Goal: Information Seeking & Learning: Learn about a topic

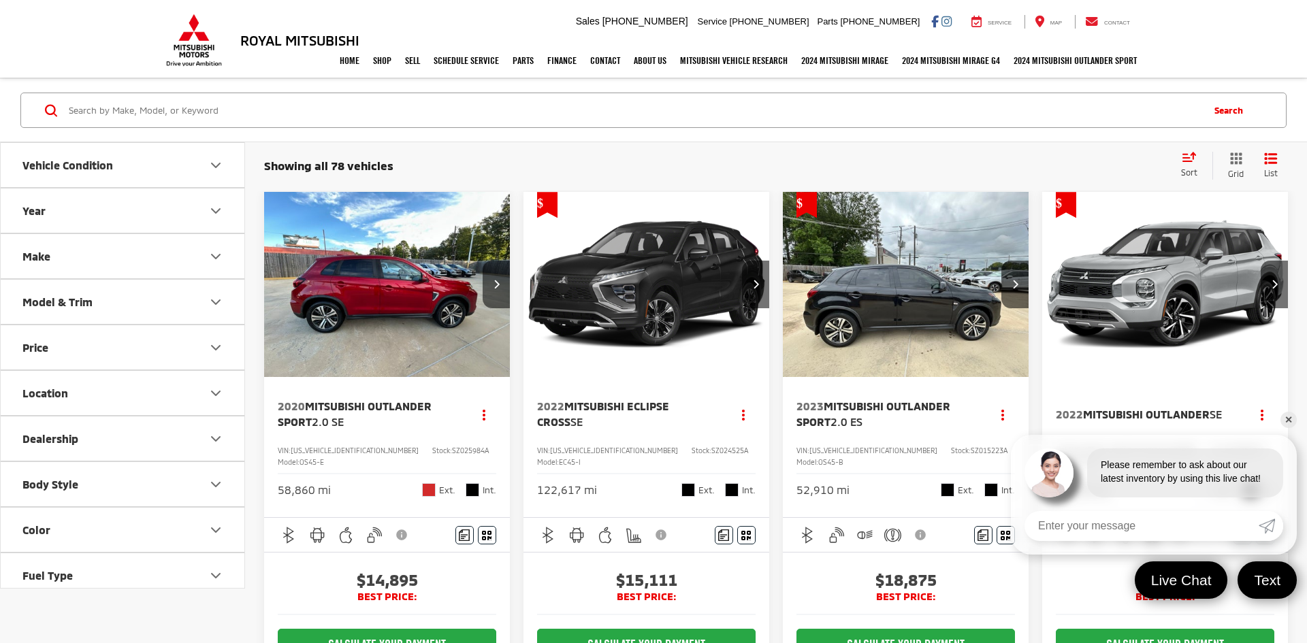
click at [216, 347] on icon "Price" at bounding box center [216, 348] width 16 height 16
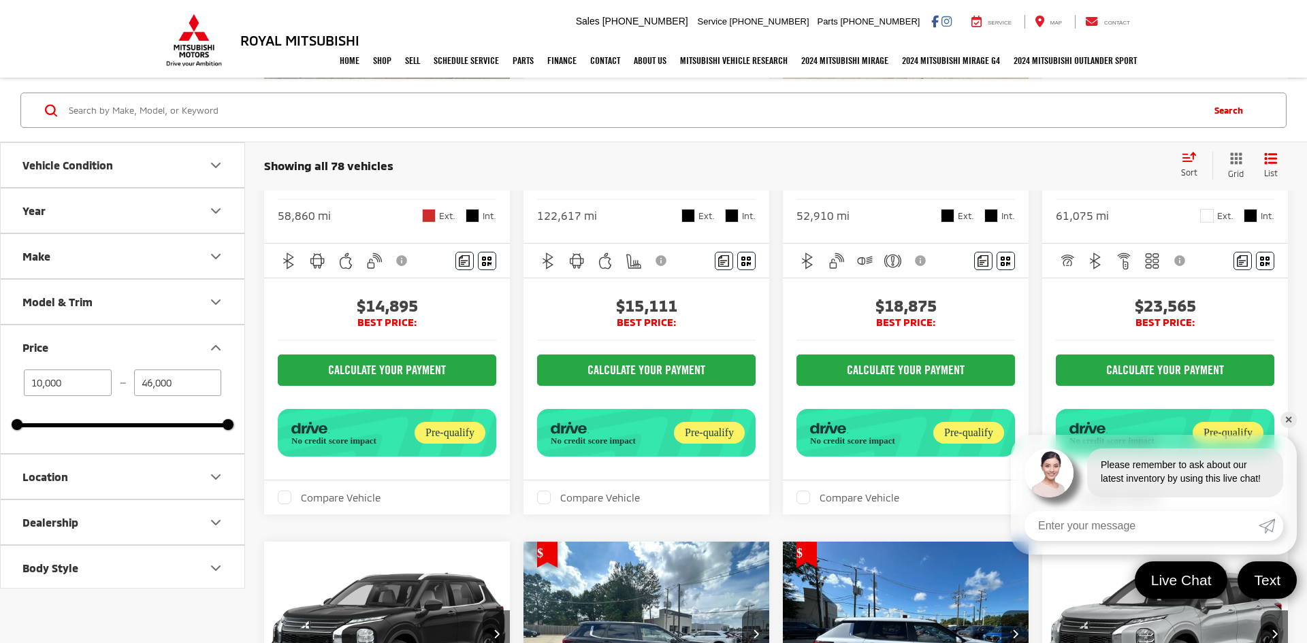
scroll to position [276, 0]
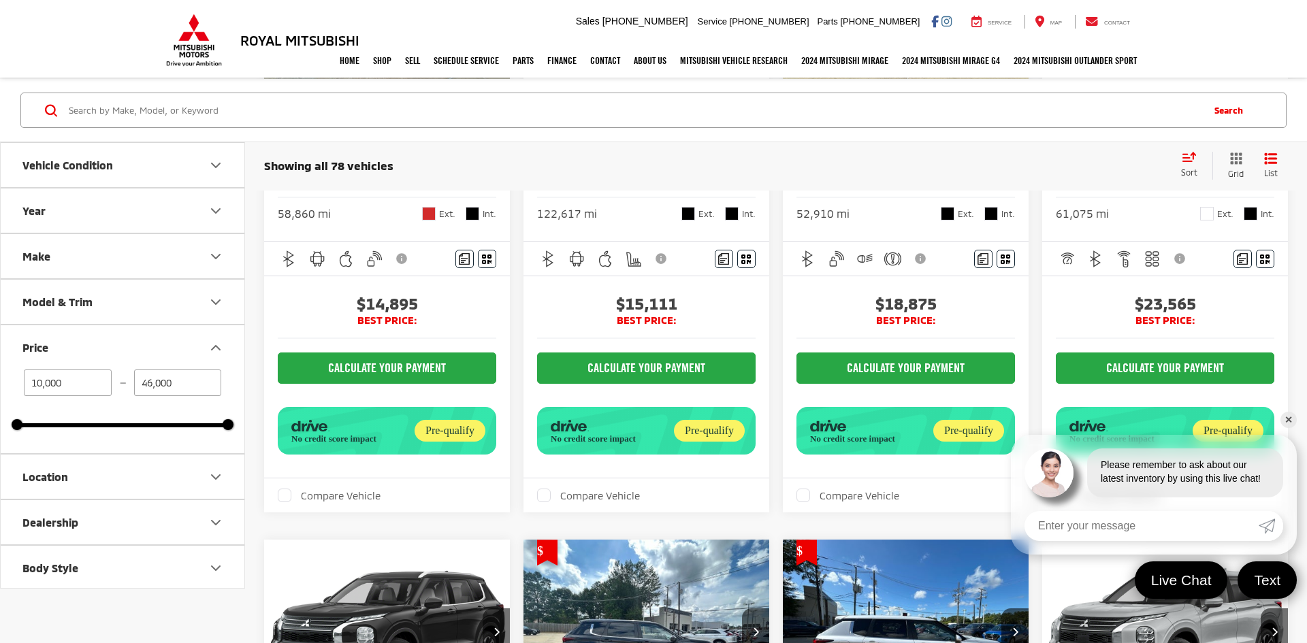
click at [1283, 421] on link "✕" at bounding box center [1288, 420] width 16 height 16
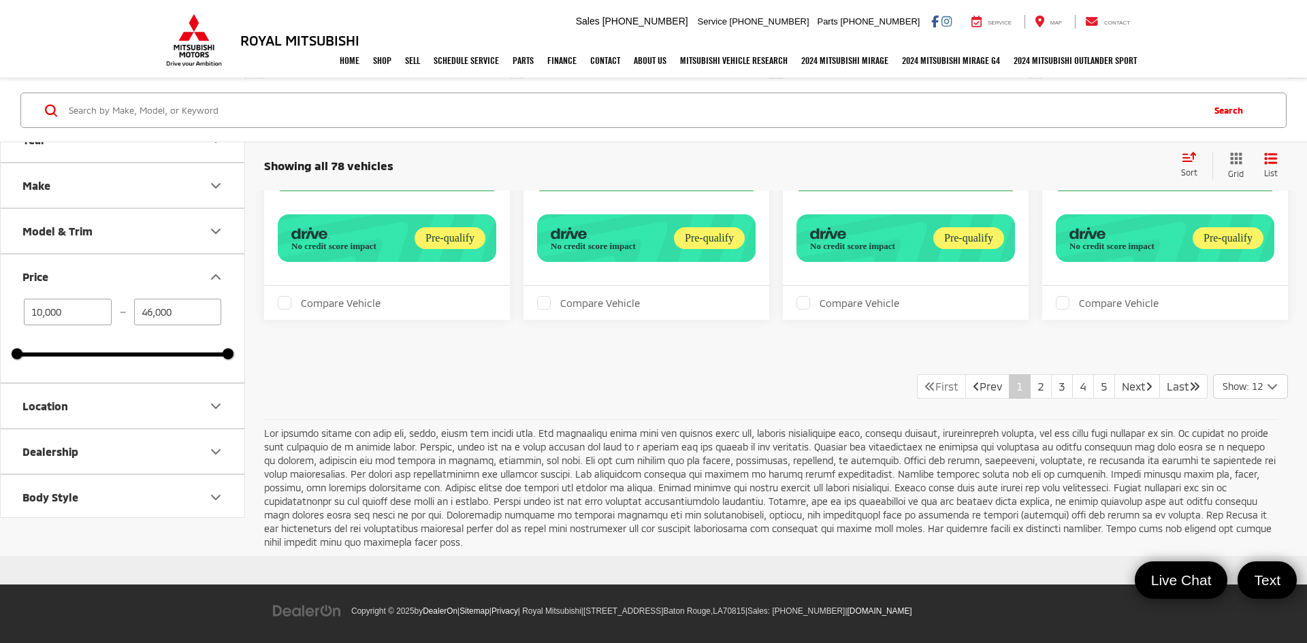
scroll to position [1722, 0]
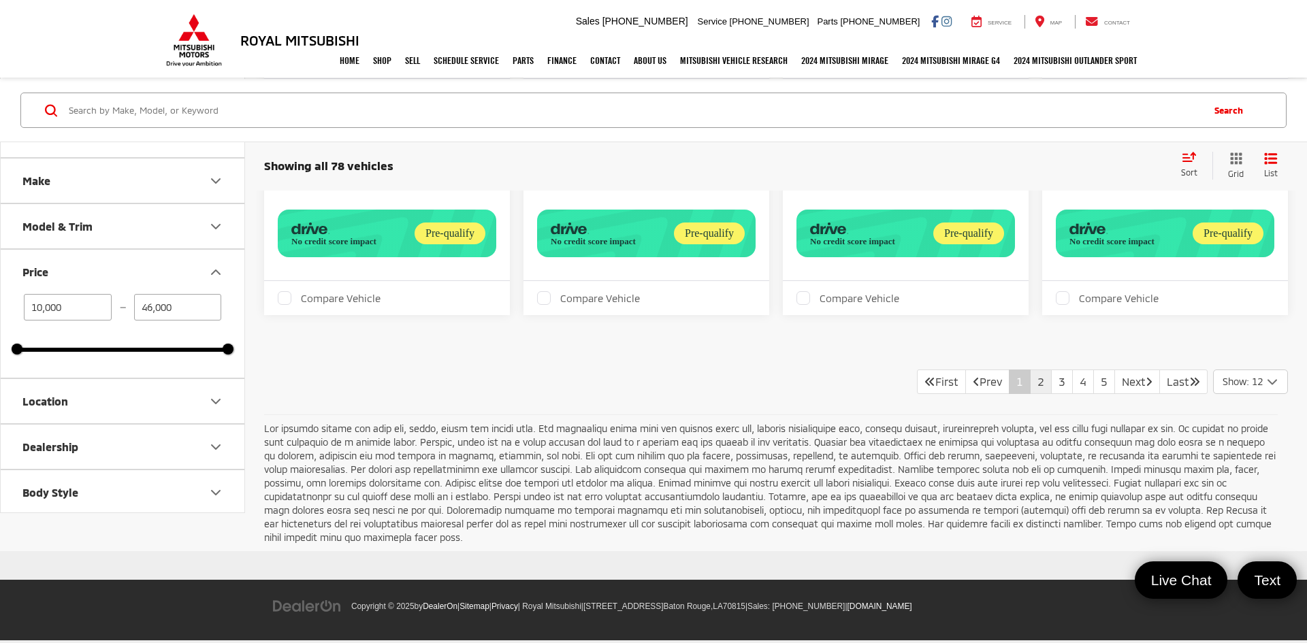
click at [1030, 371] on link "2" at bounding box center [1041, 382] width 22 height 25
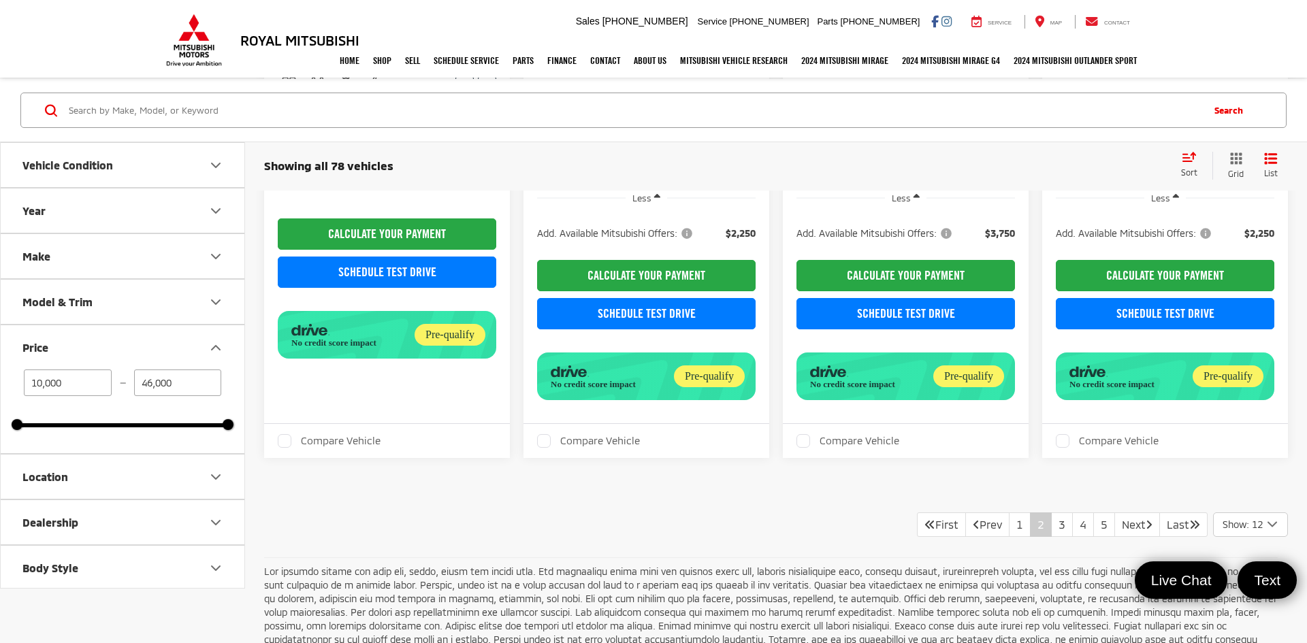
scroll to position [2039, 0]
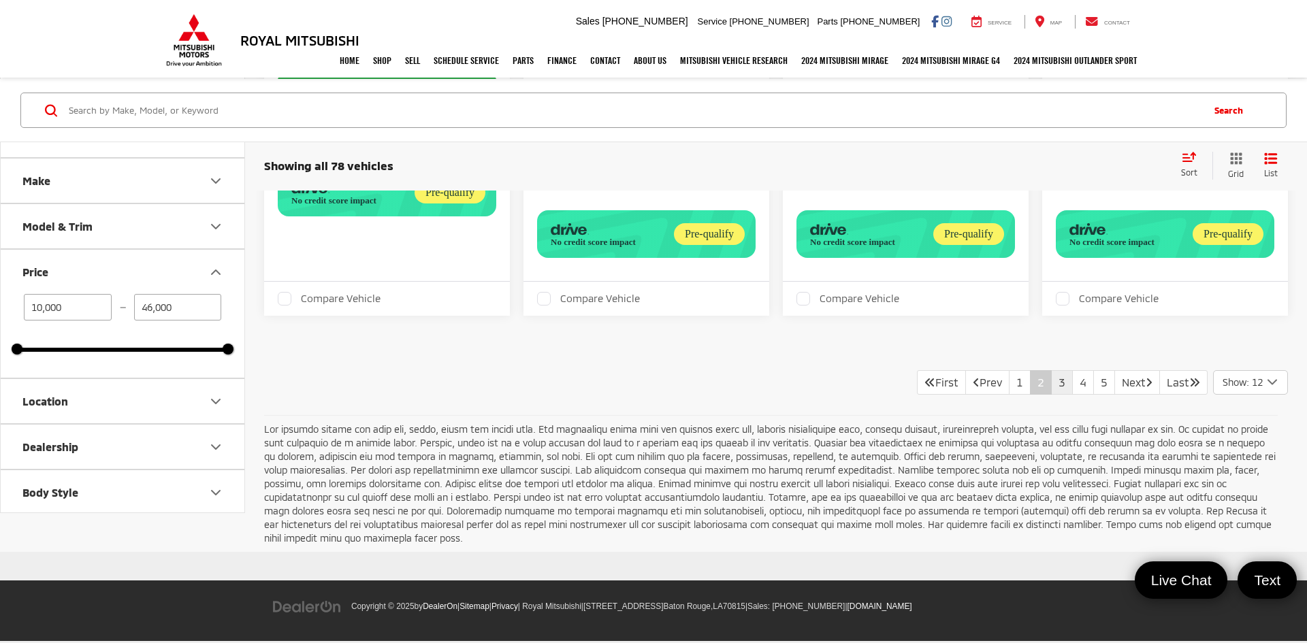
click at [1051, 375] on link "3" at bounding box center [1062, 382] width 22 height 25
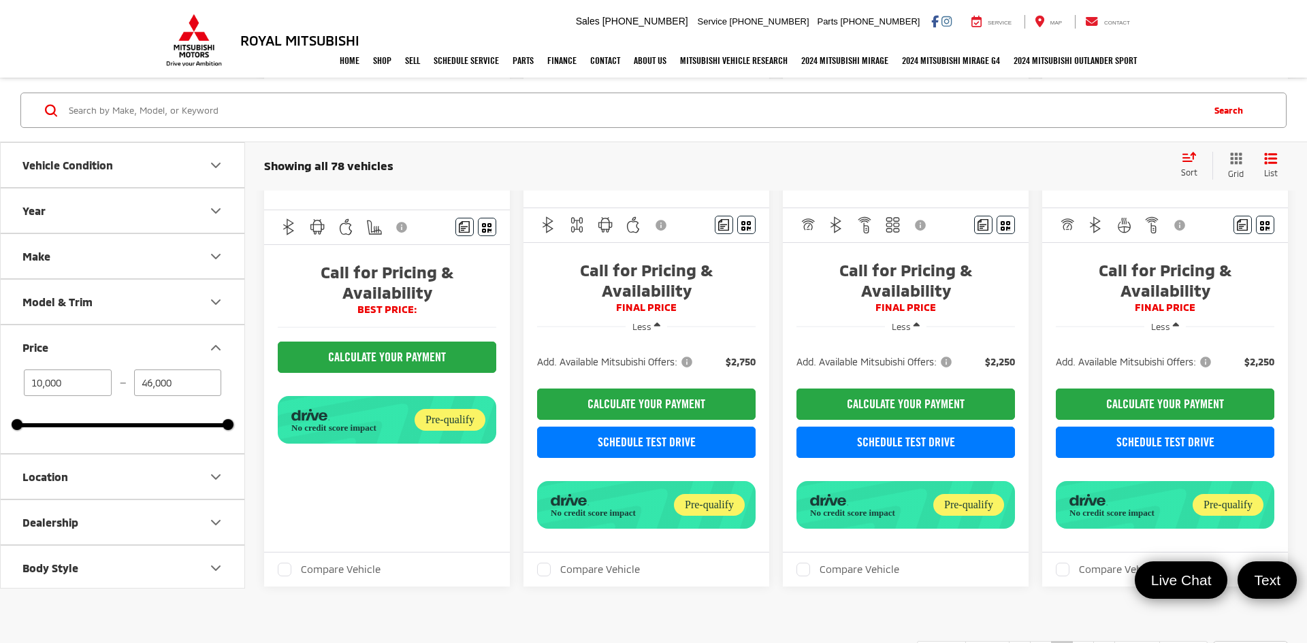
scroll to position [1887, 0]
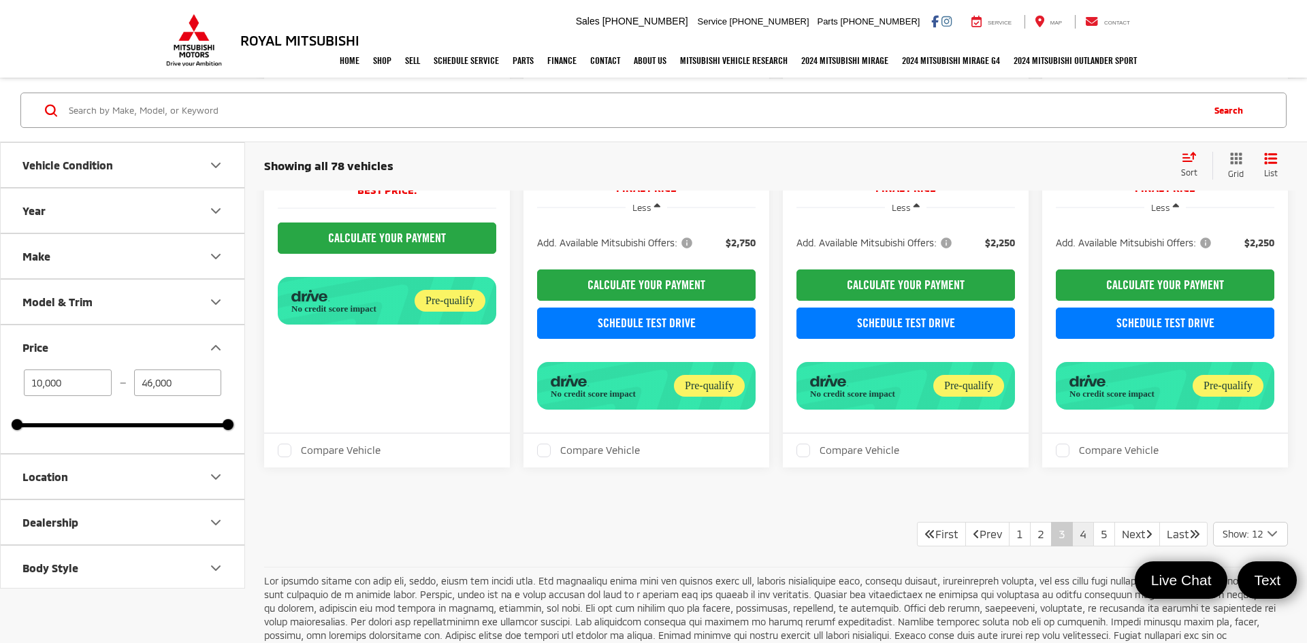
click at [1072, 522] on link "4" at bounding box center [1083, 534] width 22 height 25
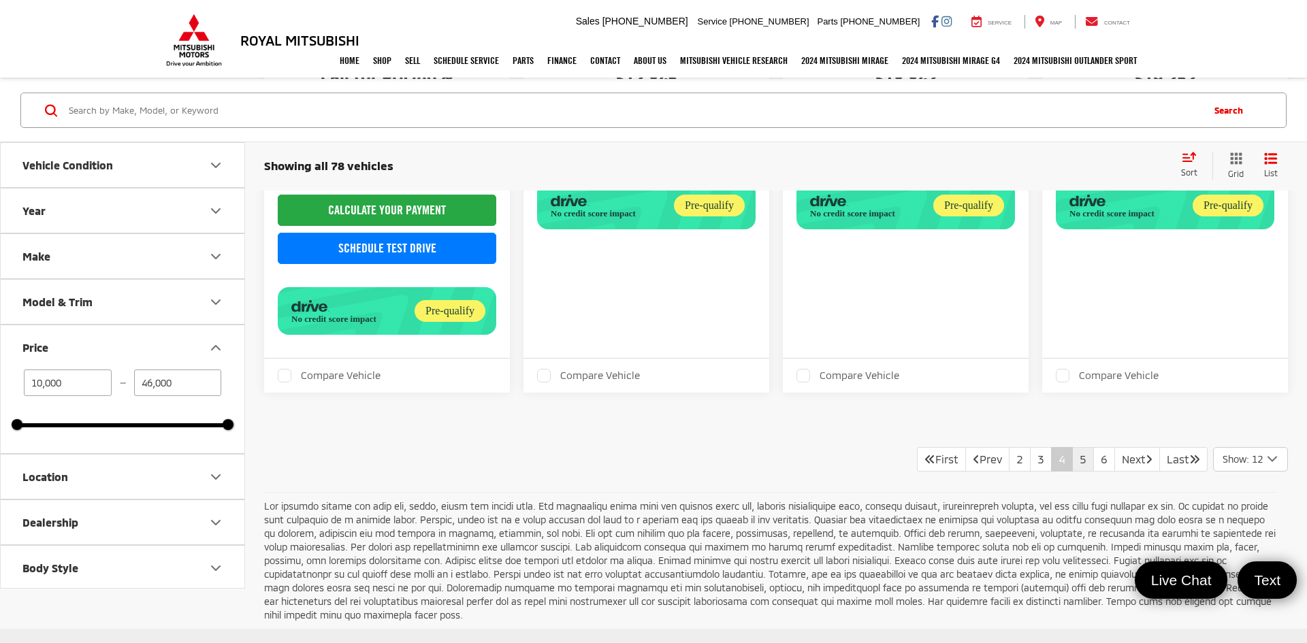
scroll to position [2027, 0]
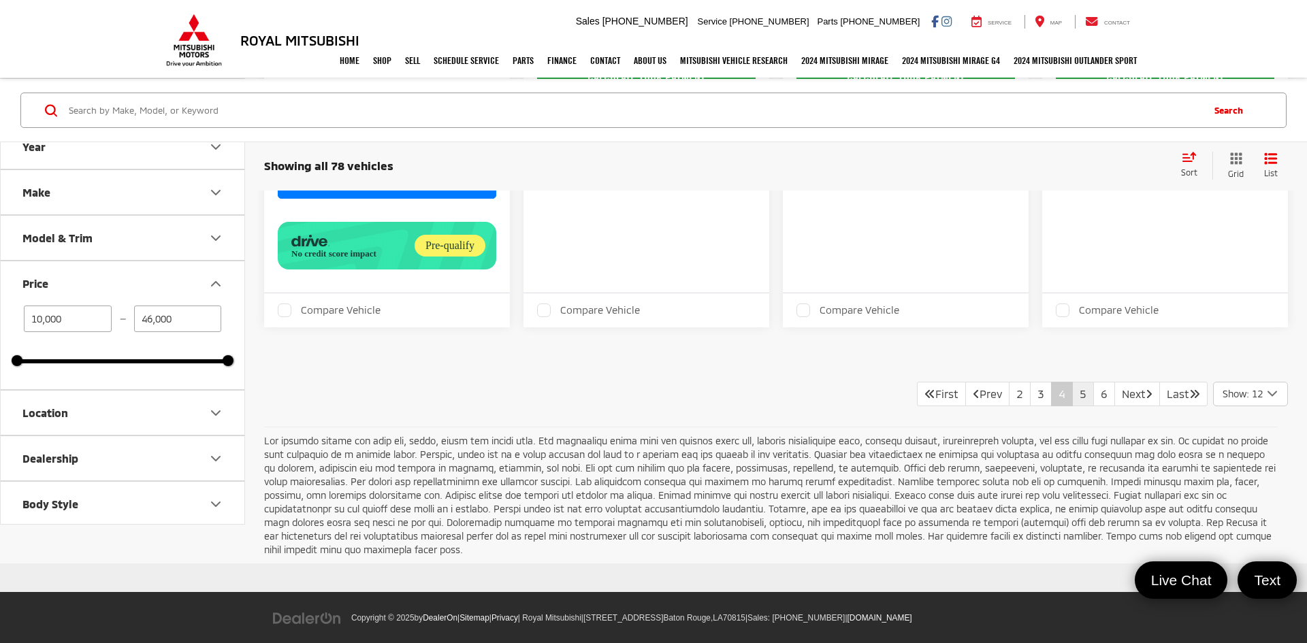
click at [1072, 382] on link "5" at bounding box center [1083, 394] width 22 height 25
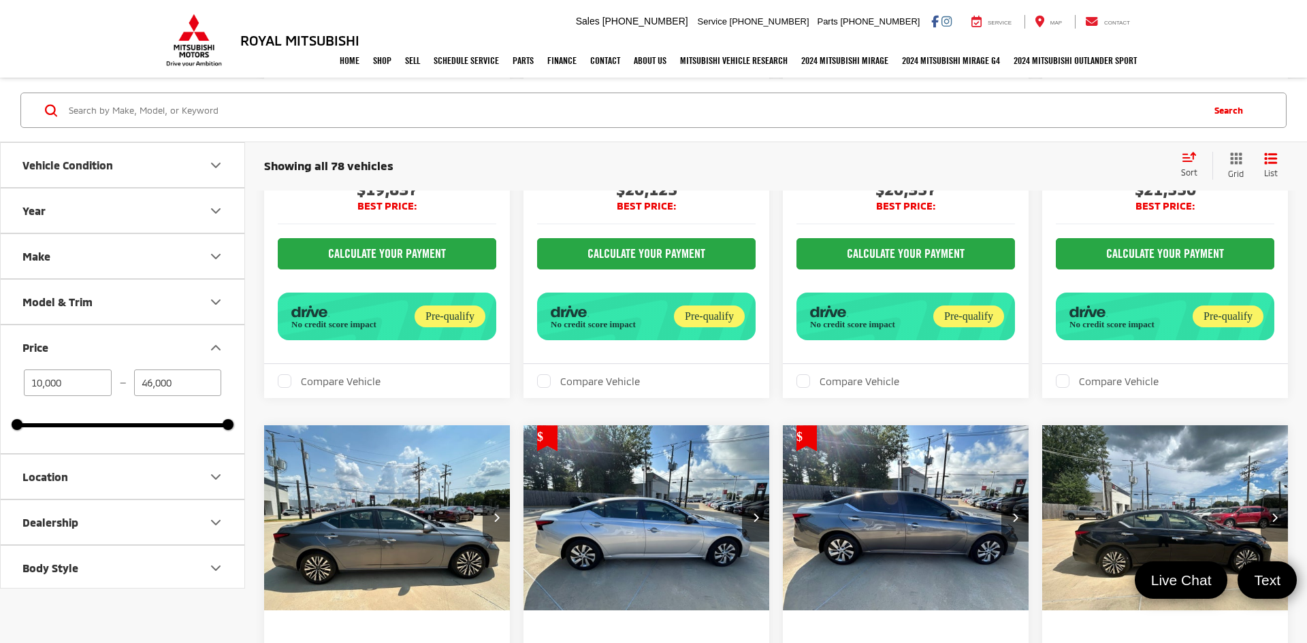
scroll to position [562, 0]
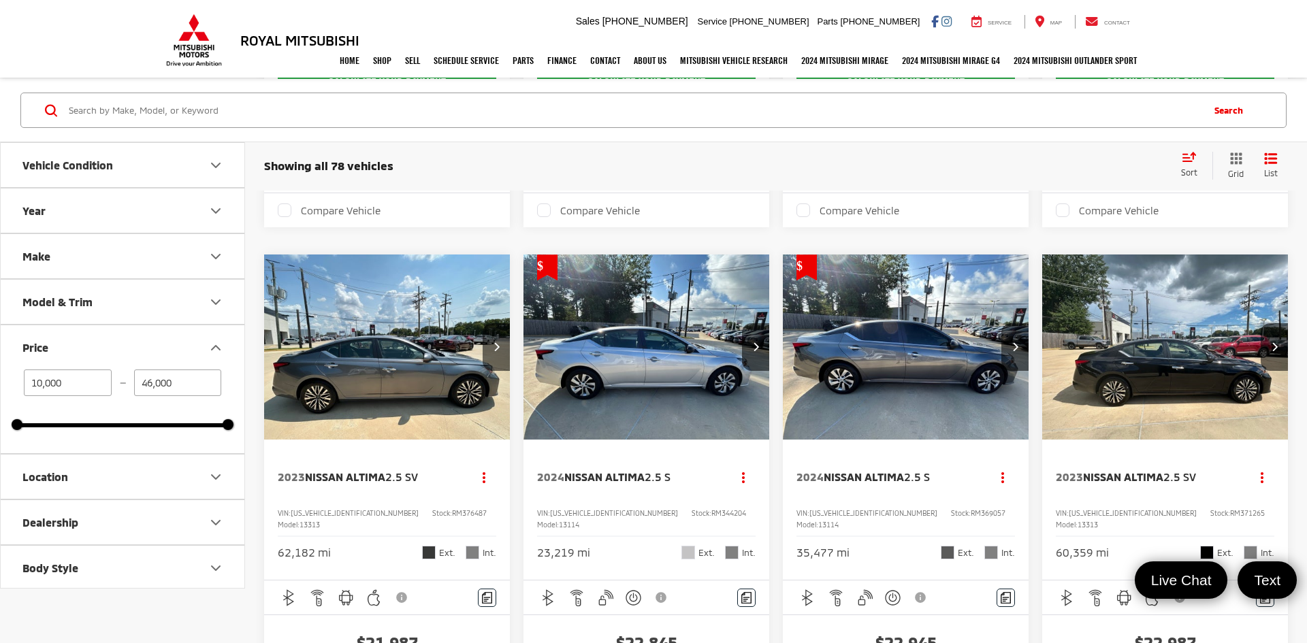
click at [884, 417] on img "2024 Nissan Altima 2.5 S 0" at bounding box center [906, 348] width 248 height 186
